Goal: Complete application form: Complete application form

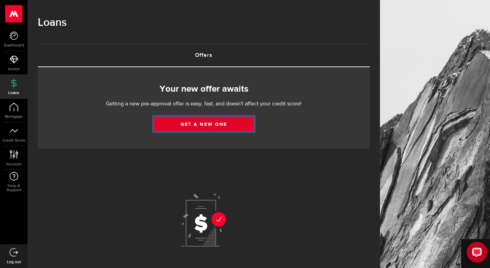
click at [230, 123] on link "Get a new one" at bounding box center [204, 124] width 100 height 14
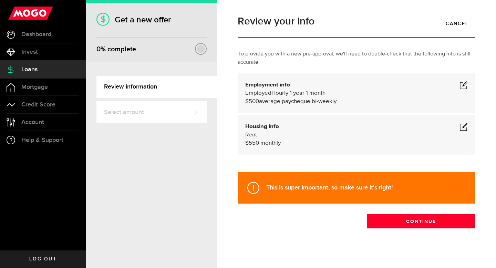
click at [459, 126] on span at bounding box center [463, 127] width 8 height 8
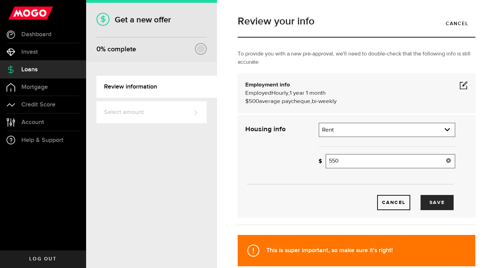
click at [364, 162] on input "550" at bounding box center [390, 161] width 130 height 14
click at [445, 159] on icon at bounding box center [448, 161] width 6 height 6
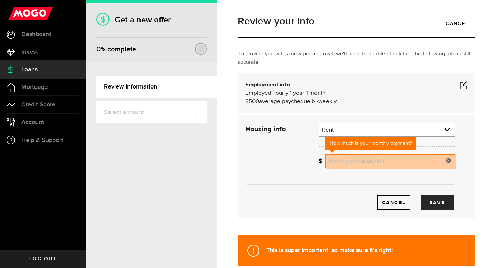
click at [460, 84] on span at bounding box center [463, 85] width 8 height 8
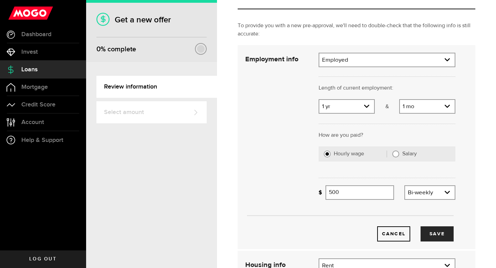
scroll to position [14, 0]
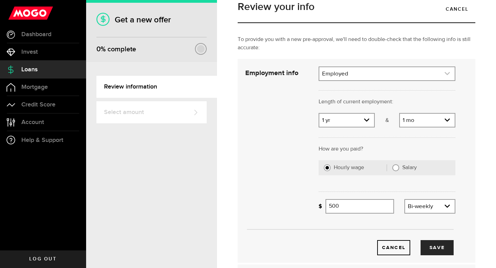
click at [397, 75] on link "expand select" at bounding box center [386, 73] width 135 height 13
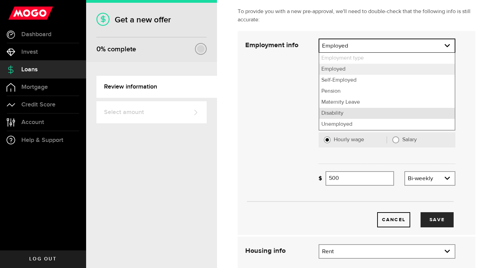
scroll to position [59, 0]
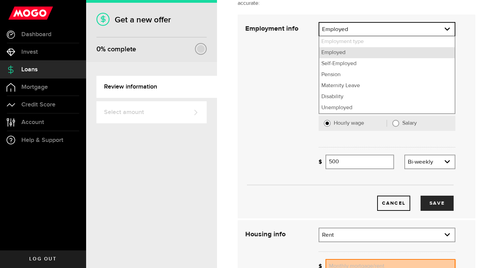
click at [344, 54] on li "Employed" at bounding box center [386, 52] width 135 height 11
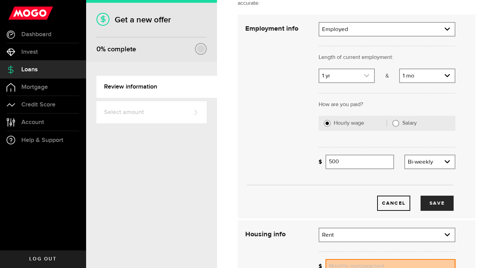
click at [365, 75] on icon "expand select" at bounding box center [366, 76] width 6 height 6
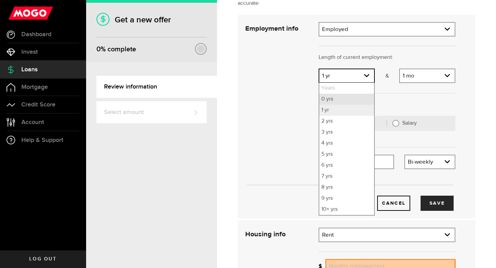
click at [341, 100] on li "0 yrs" at bounding box center [346, 99] width 55 height 11
click at [327, 99] on li "0 yrs" at bounding box center [346, 99] width 55 height 11
click at [444, 76] on icon "expand select" at bounding box center [447, 76] width 6 height 6
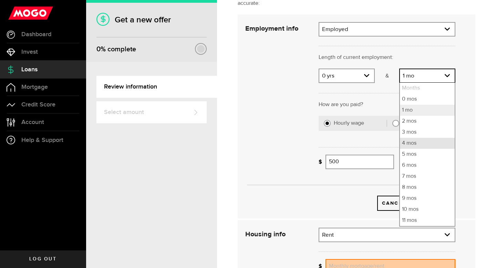
click at [407, 142] on li "4 mos" at bounding box center [427, 143] width 55 height 11
select select "4"
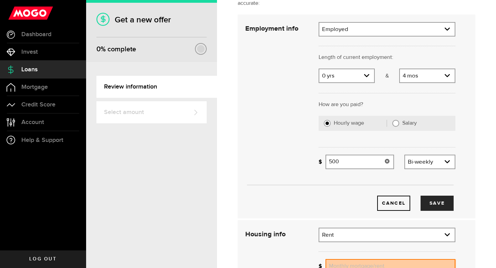
drag, startPoint x: 348, startPoint y: 164, endPoint x: 301, endPoint y: 162, distance: 46.8
click at [301, 162] on div "Employment info Employment type What's your employment situation like? Employed…" at bounding box center [350, 116] width 220 height 189
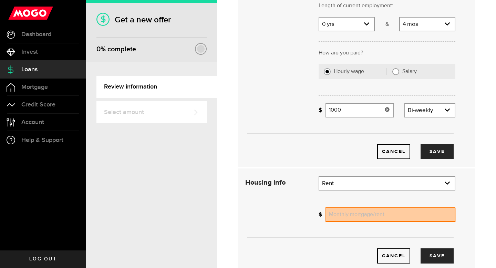
scroll to position [157, 0]
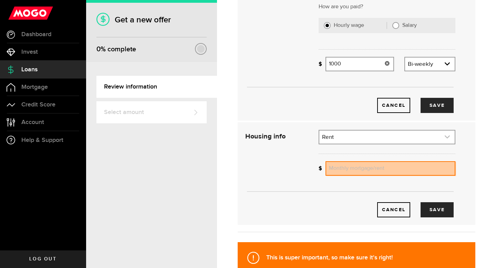
click at [347, 134] on link "expand select" at bounding box center [386, 136] width 135 height 13
type input "1,000"
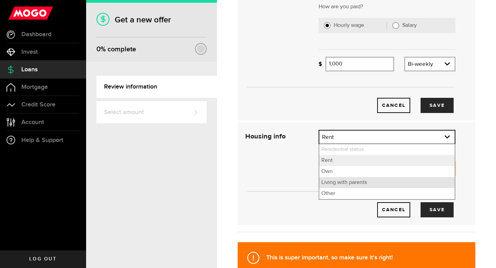
click at [339, 182] on li "Living with parents" at bounding box center [386, 182] width 135 height 11
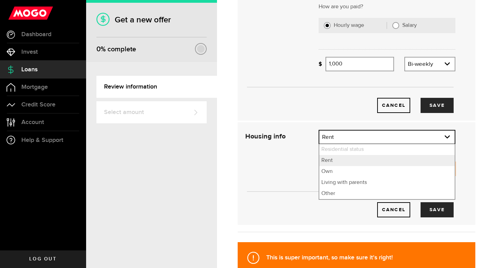
select select "Living with parents"
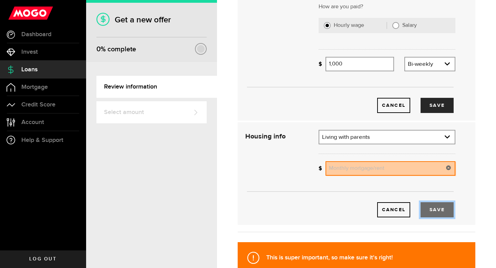
click at [431, 212] on button "Save" at bounding box center [436, 209] width 33 height 15
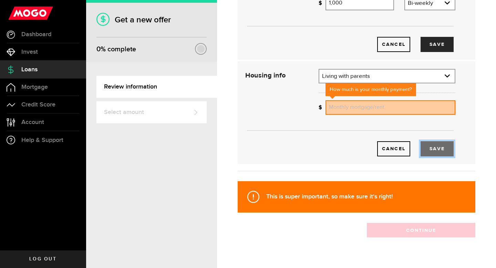
scroll to position [225, 0]
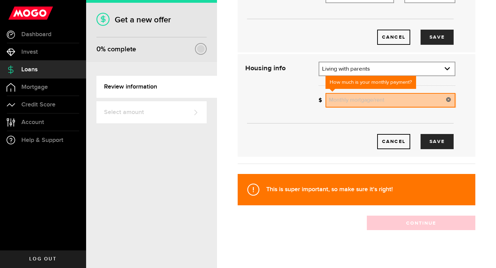
click at [337, 103] on input "Monthly mortgage/rent" at bounding box center [390, 100] width 130 height 14
type input "0"
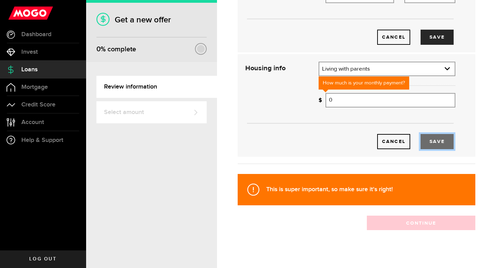
click at [427, 139] on button "Save" at bounding box center [436, 141] width 33 height 15
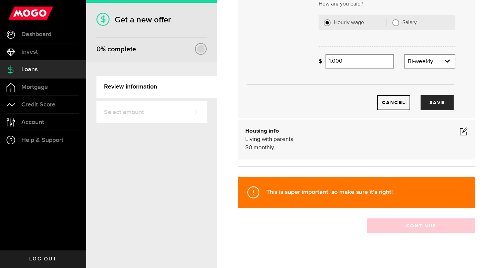
scroll to position [138, 0]
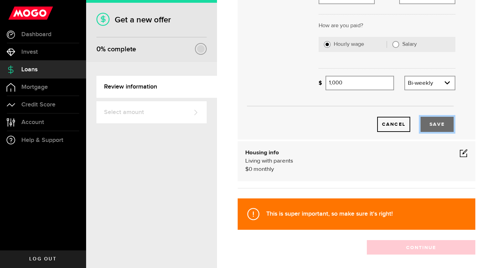
click at [427, 125] on button "Save" at bounding box center [436, 124] width 33 height 15
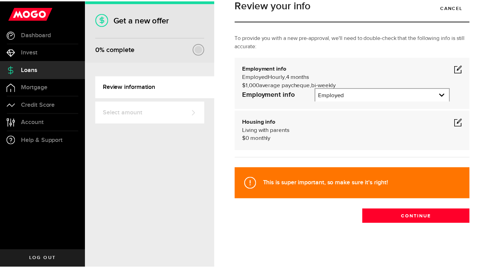
scroll to position [4, 0]
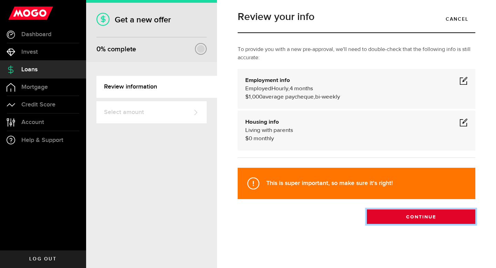
click at [422, 218] on button "Continue" at bounding box center [420, 216] width 108 height 14
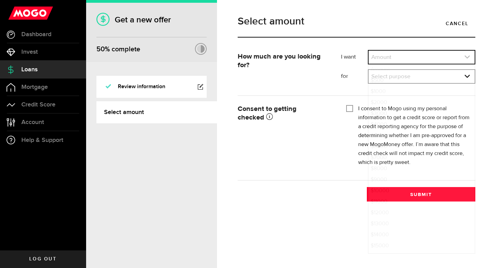
click at [399, 58] on link "expand select" at bounding box center [421, 57] width 106 height 13
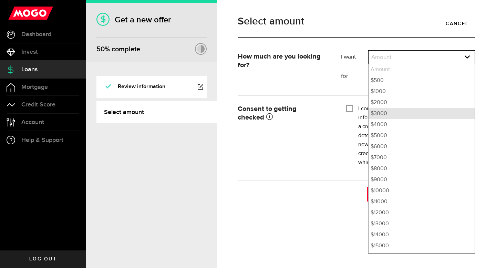
click at [385, 114] on li "$3000" at bounding box center [421, 113] width 106 height 11
select select "3000"
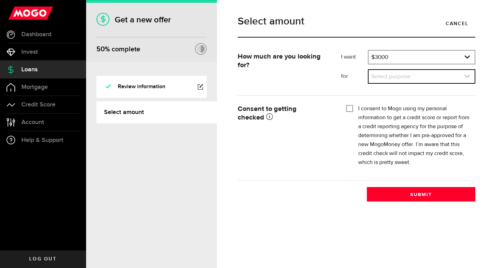
click at [397, 75] on link "expand select" at bounding box center [421, 76] width 106 height 13
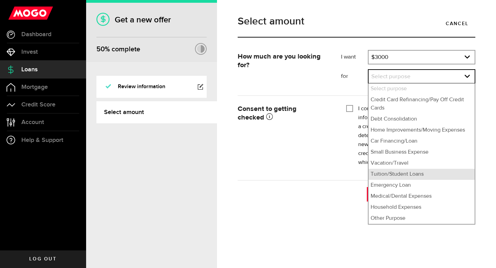
click at [395, 174] on li "Tuition/Student Loans" at bounding box center [421, 174] width 106 height 11
select select "Tuition/Student Loans"
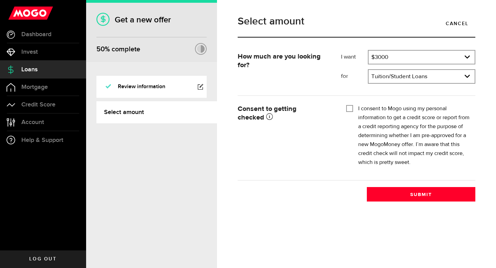
click at [347, 110] on input "I consent to Mogo using my personal information to get a credit score or report…" at bounding box center [349, 107] width 7 height 7
checkbox input "true"
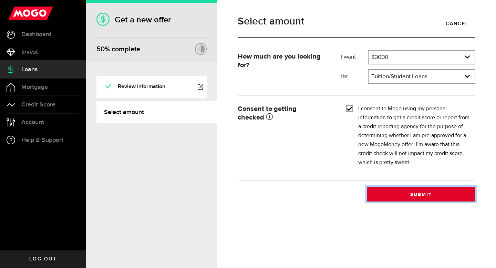
click at [408, 195] on button "Submit" at bounding box center [420, 194] width 108 height 14
